Goal: Task Accomplishment & Management: Manage account settings

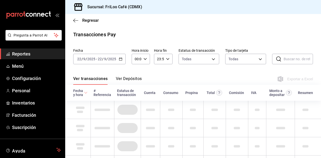
click at [20, 68] on span "Menú" at bounding box center [36, 66] width 49 height 7
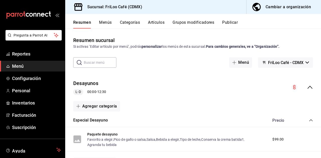
click at [103, 24] on button "Menús" at bounding box center [105, 24] width 13 height 9
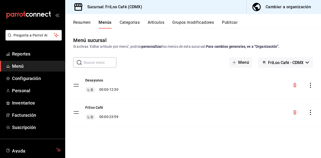
click at [96, 82] on button "Desayunos" at bounding box center [94, 80] width 18 height 5
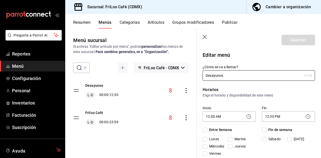
checkbox input "true"
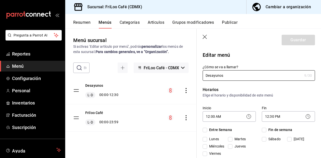
checkbox input "true"
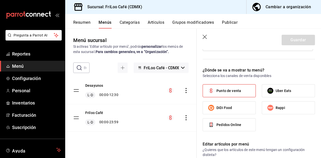
scroll to position [179, 0]
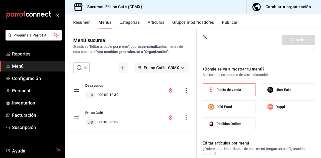
click at [132, 26] on button "Categorías" at bounding box center [130, 24] width 20 height 9
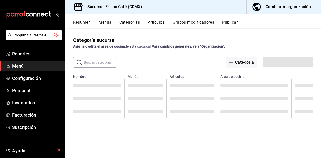
click at [93, 63] on input "text" at bounding box center [100, 63] width 33 height 10
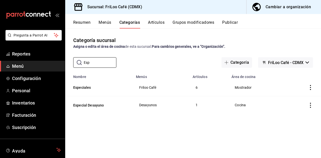
type input "Esp"
click at [95, 106] on button "Especial Desayuno" at bounding box center [98, 105] width 50 height 5
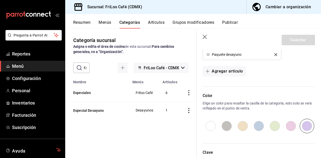
scroll to position [163, 0]
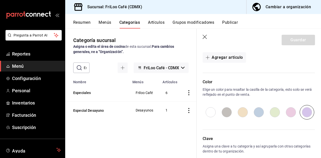
click at [158, 24] on button "Artículos" at bounding box center [156, 24] width 17 height 9
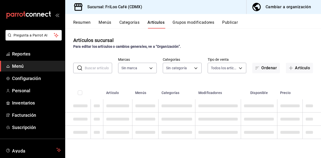
type input "e4bdba6b-3afc-4633-b0eb-b84fb118c14c"
click at [95, 72] on input "text" at bounding box center [98, 68] width 27 height 10
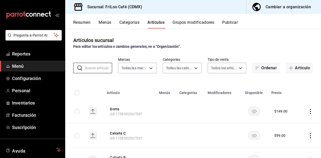
type input "12463e02-e16c-4fb5-87bc-4f8e3a65767e,cc1d0257-09c0-4329-b4ae-f6286884bf40,0e599…"
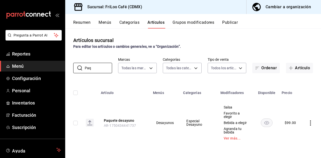
type input "Paq"
click at [120, 123] on button "Paquete desayuno" at bounding box center [124, 120] width 40 height 5
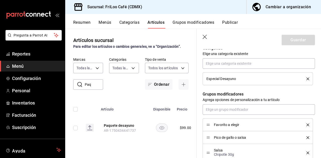
scroll to position [184, 0]
click at [204, 24] on button "Grupos modificadores" at bounding box center [193, 24] width 42 height 9
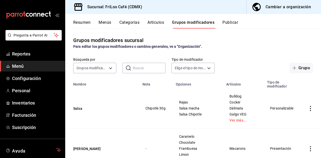
click at [137, 72] on input "text" at bounding box center [149, 68] width 33 height 10
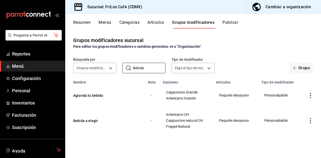
type input "Bebida"
click at [90, 122] on button "Bebida a elegir" at bounding box center [103, 121] width 60 height 5
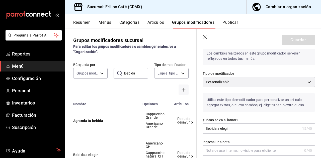
scroll to position [12, 0]
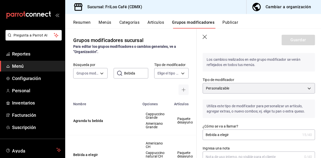
click at [306, 91] on body "Pregunta a Parrot AI Reportes Menú Configuración Personal Inventarios Facturaci…" at bounding box center [160, 79] width 321 height 158
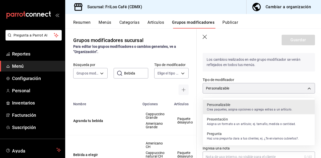
click at [262, 87] on div at bounding box center [160, 79] width 321 height 158
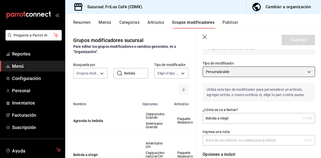
scroll to position [28, 0]
click at [261, 74] on body "Pregunta a Parrot AI Reportes Menú Configuración Personal Inventarios Facturaci…" at bounding box center [160, 79] width 321 height 158
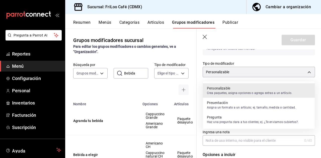
click at [232, 103] on p "Presentación" at bounding box center [251, 103] width 89 height 5
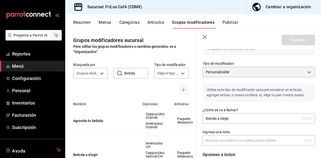
click at [306, 75] on body "Pregunta a Parrot AI Reportes Menú Configuración Personal Inventarios Facturaci…" at bounding box center [160, 79] width 321 height 158
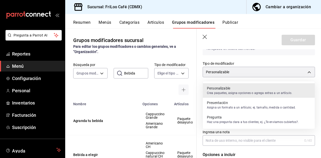
click at [227, 107] on p "Asigna un formato a un artículo; ej. tamaño, medida o cantidad." at bounding box center [251, 108] width 89 height 5
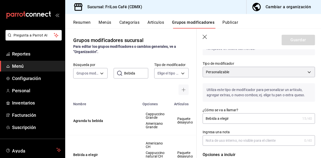
click at [304, 76] on body "Pregunta a Parrot AI Reportes Menú Configuración Personal Inventarios Facturaci…" at bounding box center [160, 79] width 321 height 158
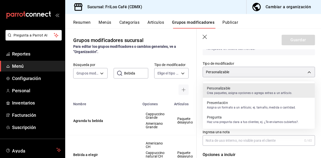
click at [267, 109] on p "Asigna un formato a un artículo; ej. tamaño, medida o cantidad." at bounding box center [251, 108] width 89 height 5
type input "CUSTOMIZABLE"
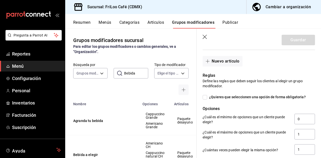
scroll to position [233, 0]
click at [206, 98] on input "¿Quieres que seleccionen una opción de forma obligatoria?" at bounding box center [205, 97] width 5 height 5
checkbox input "true"
type input "1"
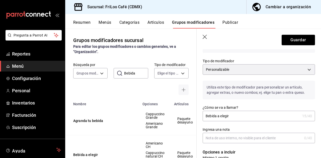
scroll to position [0, 0]
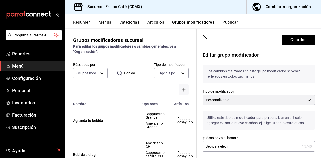
click at [298, 39] on button "Guardar" at bounding box center [298, 40] width 33 height 11
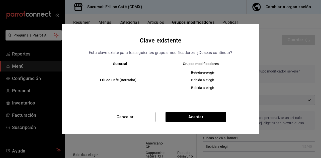
click at [197, 118] on button "Aceptar" at bounding box center [195, 117] width 61 height 11
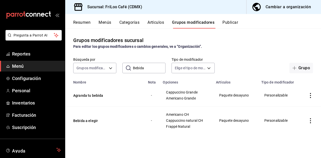
click at [140, 68] on input "Bebida" at bounding box center [149, 68] width 33 height 10
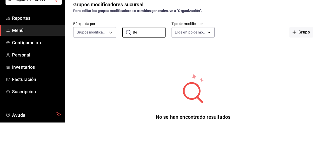
type input "B"
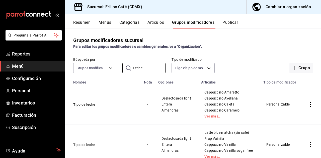
scroll to position [8, 0]
type input "Leche"
click at [88, 106] on td "Tipo de leche" at bounding box center [103, 104] width 76 height 40
click at [83, 102] on button "Tipo de leche" at bounding box center [103, 104] width 60 height 5
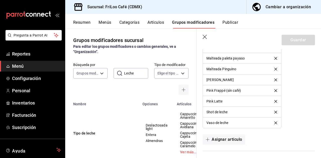
scroll to position [1157, 0]
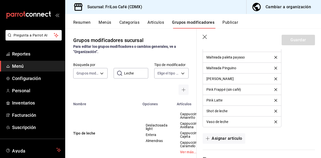
click at [204, 40] on icon "button" at bounding box center [205, 37] width 5 height 5
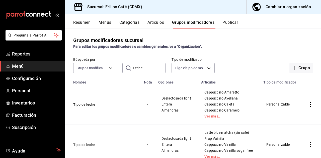
click at [90, 146] on button "Tipo de leche" at bounding box center [103, 145] width 60 height 5
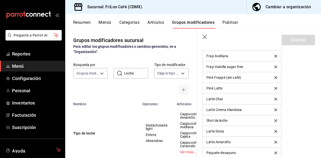
scroll to position [479, 0]
click at [275, 142] on icon "delete" at bounding box center [275, 142] width 3 height 3
click at [274, 131] on icon "delete" at bounding box center [275, 132] width 3 height 3
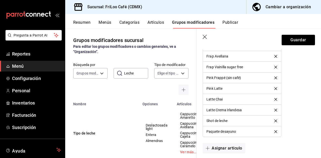
click at [278, 120] on button "delete" at bounding box center [276, 121] width 10 height 3
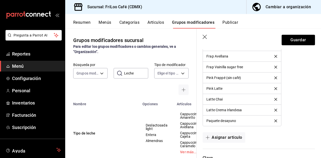
click at [276, 109] on icon "delete" at bounding box center [275, 110] width 3 height 3
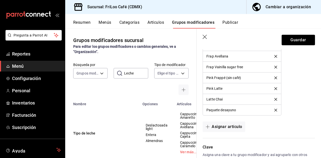
click at [276, 98] on icon "delete" at bounding box center [275, 99] width 3 height 3
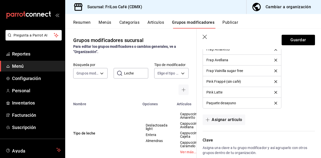
click at [275, 92] on icon "delete" at bounding box center [275, 92] width 3 height 3
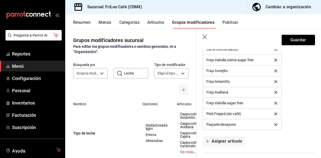
scroll to position [443, 0]
click at [276, 113] on icon "delete" at bounding box center [275, 114] width 3 height 3
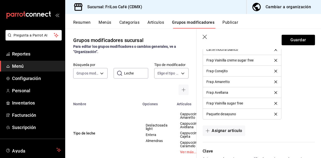
click at [276, 103] on icon "delete" at bounding box center [275, 103] width 3 height 3
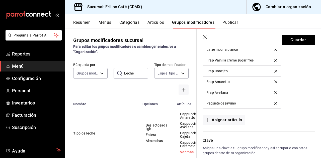
click at [276, 92] on icon "delete" at bounding box center [275, 93] width 3 height 3
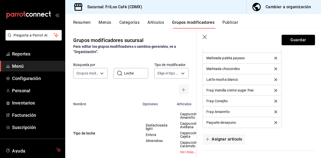
scroll to position [412, 0]
click at [275, 112] on icon "delete" at bounding box center [275, 112] width 3 height 3
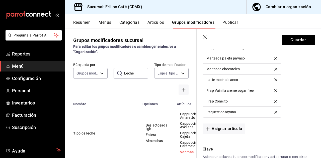
click at [274, 101] on icon "delete" at bounding box center [275, 101] width 3 height 3
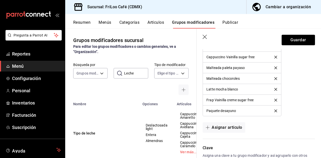
scroll to position [396, 0]
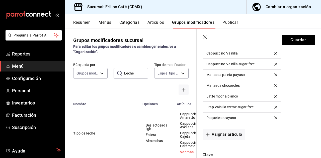
click at [274, 107] on icon "delete" at bounding box center [275, 107] width 3 height 3
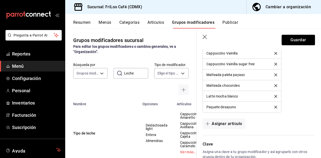
click at [274, 96] on icon "delete" at bounding box center [275, 96] width 3 height 3
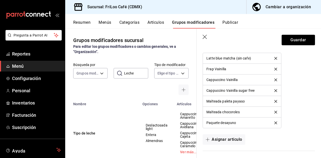
scroll to position [368, 0]
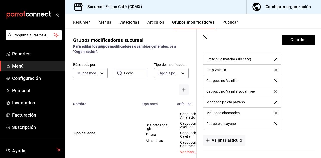
click at [275, 112] on icon "delete" at bounding box center [275, 113] width 3 height 3
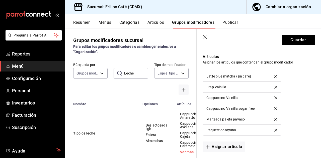
scroll to position [351, 0]
click at [276, 119] on icon "delete" at bounding box center [275, 120] width 3 height 3
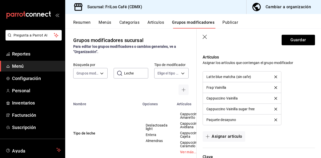
click at [276, 109] on icon "delete" at bounding box center [275, 109] width 3 height 3
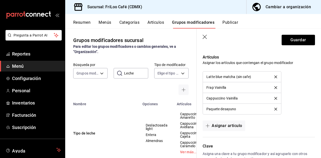
click at [277, 98] on button "delete" at bounding box center [276, 98] width 10 height 3
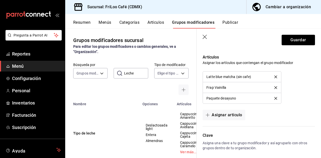
scroll to position [347, 0]
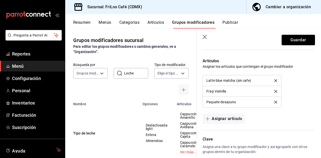
click at [276, 91] on icon "delete" at bounding box center [275, 91] width 3 height 3
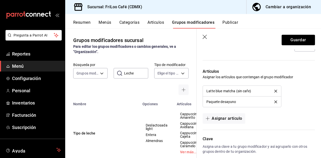
click at [277, 90] on button "delete" at bounding box center [276, 91] width 10 height 3
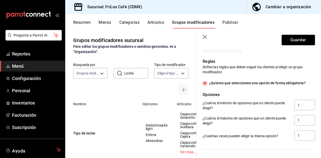
scroll to position [247, 0]
click at [205, 85] on input "¿Quieres que seleccionen una opción de forma obligatoria?" at bounding box center [205, 83] width 5 height 5
checkbox input "false"
type input "0"
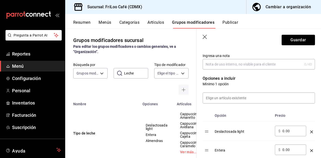
scroll to position [105, 0]
click at [296, 43] on button "Guardar" at bounding box center [298, 40] width 33 height 11
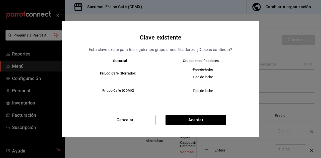
click at [203, 126] on button "Aceptar" at bounding box center [195, 120] width 61 height 11
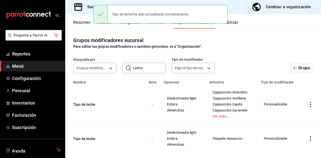
click at [88, 104] on button "Tipo de leche" at bounding box center [103, 104] width 60 height 5
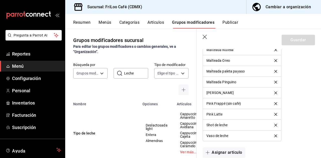
scroll to position [1171, 0]
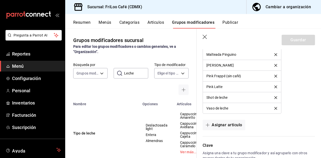
click at [221, 120] on button "Asignar artículo" at bounding box center [224, 125] width 42 height 11
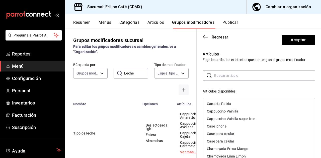
scroll to position [174, 0]
click at [227, 114] on div "Cappuccino Vainilla" at bounding box center [259, 111] width 112 height 8
click at [240, 111] on div "Cappuccino Vainilla sugar free" at bounding box center [231, 111] width 48 height 4
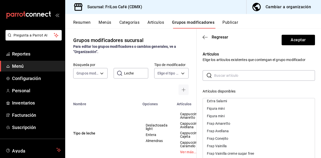
scroll to position [554, 0]
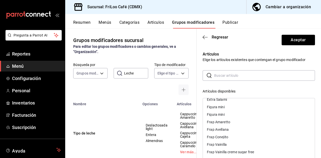
click at [223, 124] on div "Frap Amaretto" at bounding box center [218, 123] width 23 height 4
click at [223, 124] on div "Frap Avellana" at bounding box center [218, 123] width 22 height 4
click at [222, 126] on div "Frap Vainilla" at bounding box center [259, 130] width 112 height 8
click at [222, 124] on div "Frap Conejito" at bounding box center [259, 123] width 112 height 8
click at [227, 125] on div "Frap Vainilla creme sugar free" at bounding box center [259, 123] width 112 height 8
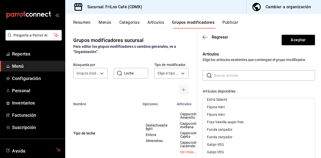
click at [223, 124] on div "Frap Vainilla sugar free" at bounding box center [259, 123] width 112 height 8
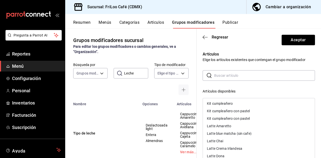
scroll to position [746, 0]
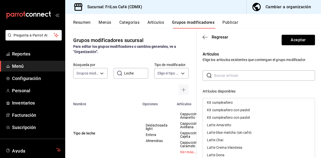
click at [224, 127] on div "Latte Amaretto" at bounding box center [219, 126] width 24 height 4
click at [233, 127] on div "Latte blue matcha (sin cafe)" at bounding box center [259, 126] width 112 height 8
click at [217, 129] on div "Latte Chai" at bounding box center [259, 126] width 112 height 8
click at [220, 128] on div "Latte Crema Irlandesa" at bounding box center [259, 126] width 112 height 8
click at [220, 128] on div "Latte Dona" at bounding box center [259, 126] width 112 height 8
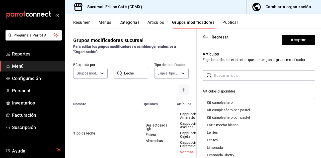
click at [227, 129] on div "Latte mocha blanco" at bounding box center [259, 126] width 112 height 8
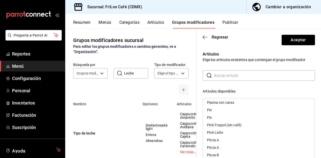
scroll to position [1198, 0]
click at [223, 125] on div "Pink Frappé (sin café)" at bounding box center [224, 125] width 35 height 4
click at [218, 127] on div "Pink Latte" at bounding box center [259, 125] width 112 height 8
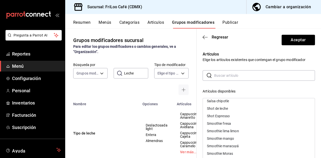
scroll to position [1457, 0]
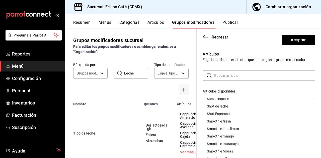
click at [222, 107] on div "Shot de leche" at bounding box center [217, 107] width 21 height 4
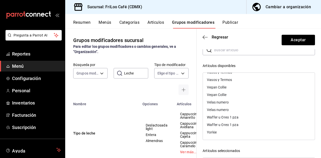
scroll to position [27, 0]
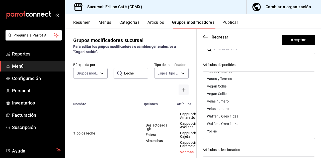
click at [298, 43] on button "Aceptar" at bounding box center [298, 40] width 33 height 11
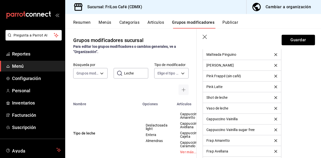
click at [299, 41] on button "Guardar" at bounding box center [298, 40] width 33 height 11
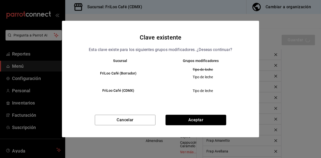
click at [202, 126] on button "Aceptar" at bounding box center [195, 120] width 61 height 11
